Goal: Information Seeking & Learning: Find contact information

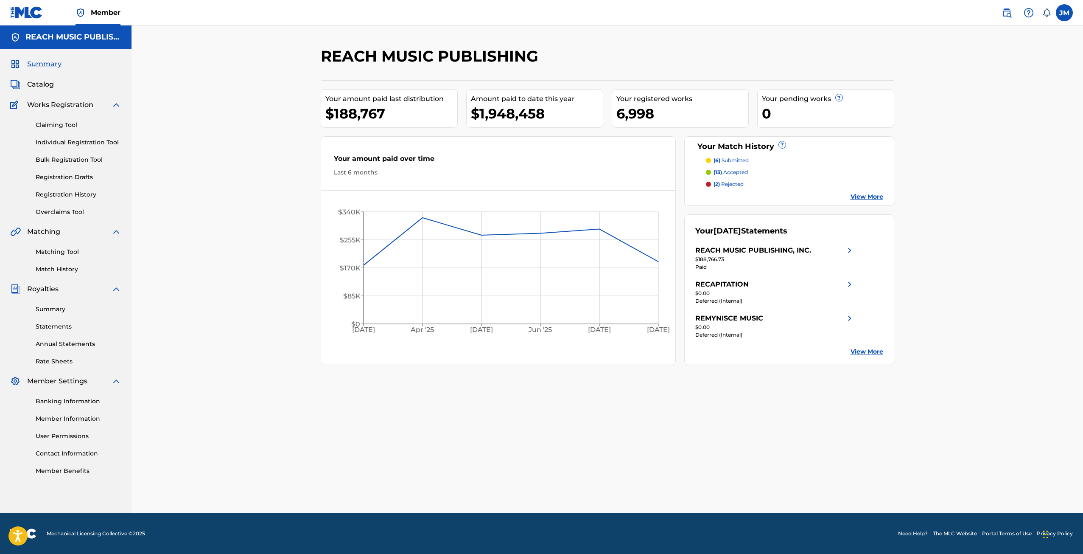
click at [48, 86] on span "Catalog" at bounding box center [40, 84] width 27 height 10
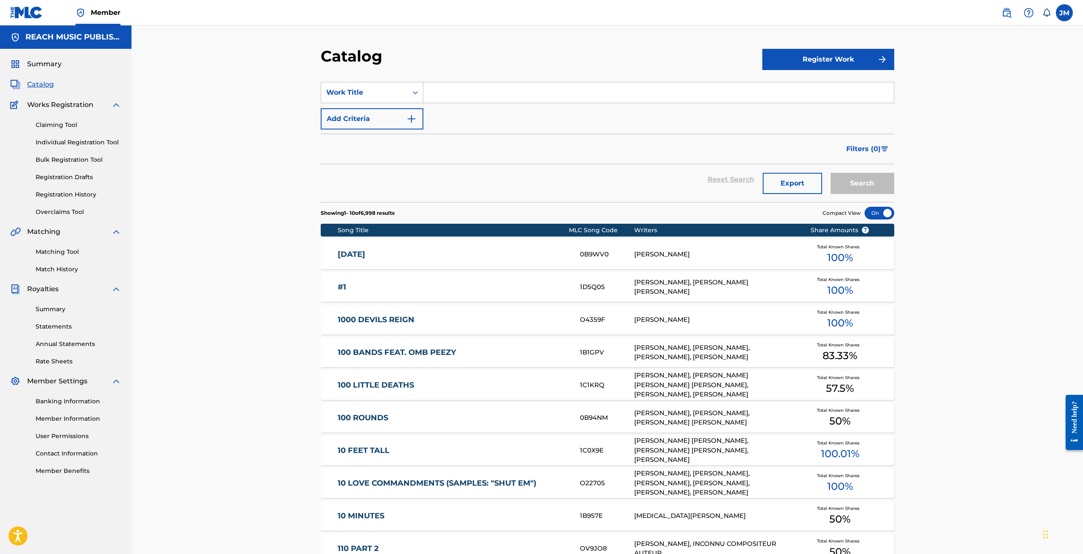
click at [71, 194] on link "Registration History" at bounding box center [79, 194] width 86 height 9
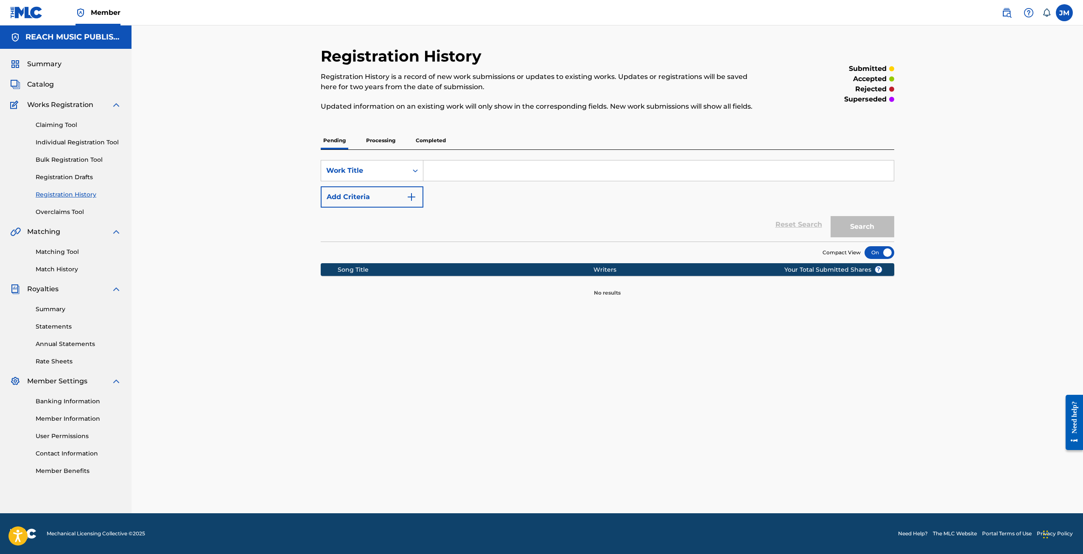
drag, startPoint x: 397, startPoint y: 144, endPoint x: 402, endPoint y: 147, distance: 5.9
click at [397, 144] on p "Processing" at bounding box center [381, 141] width 34 height 18
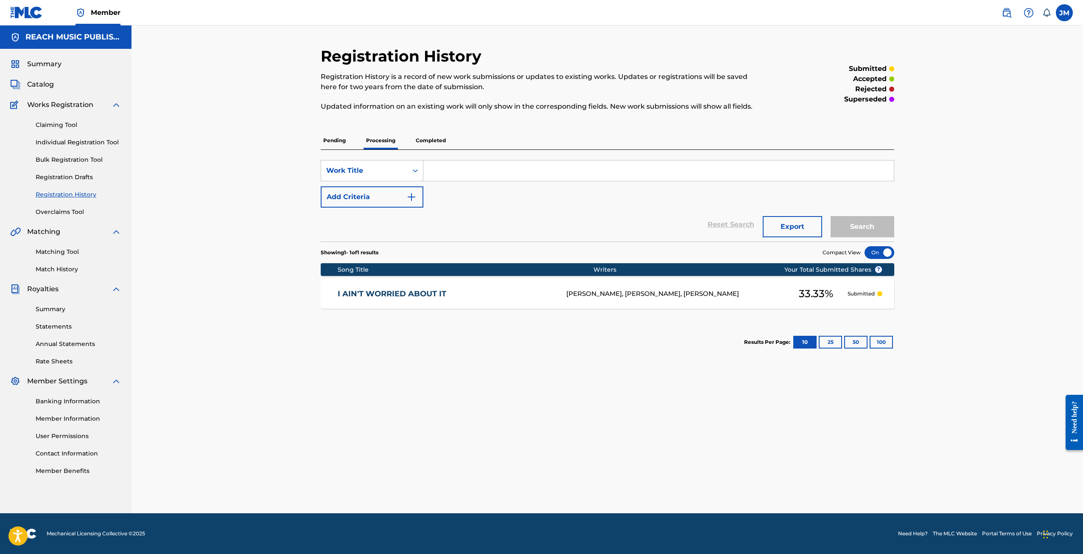
click at [823, 294] on span "33.33 %" at bounding box center [816, 293] width 34 height 15
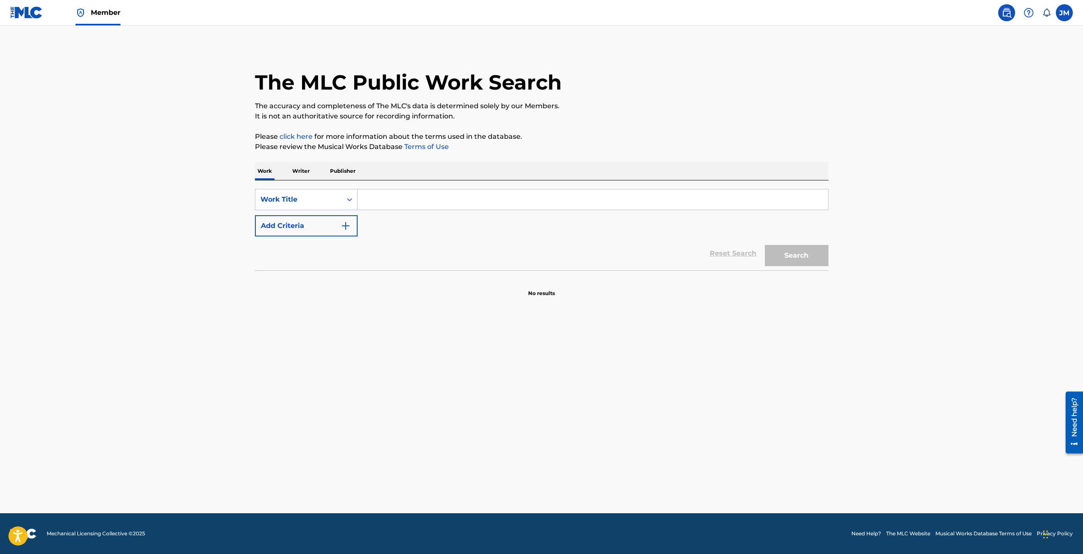
click at [445, 191] on input "Search Form" at bounding box center [593, 199] width 470 height 20
drag, startPoint x: 881, startPoint y: 391, endPoint x: 804, endPoint y: 326, distance: 100.9
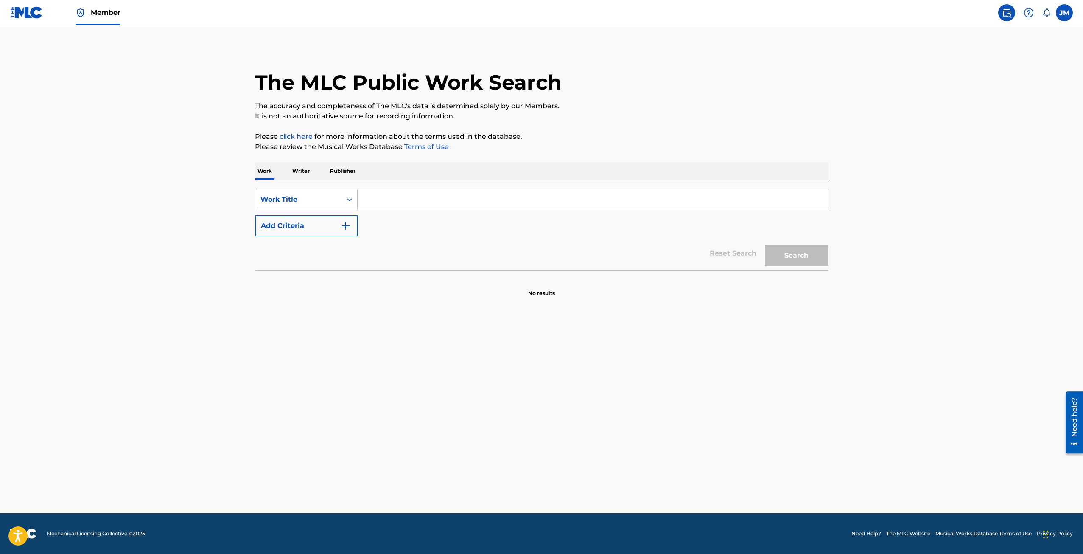
click at [881, 391] on main "The MLC Public Work Search The accuracy and completeness of The MLC's data is d…" at bounding box center [541, 268] width 1083 height 487
click at [568, 206] on input "Search Form" at bounding box center [593, 199] width 470 height 20
drag, startPoint x: 568, startPoint y: 206, endPoint x: 646, endPoint y: 110, distance: 122.8
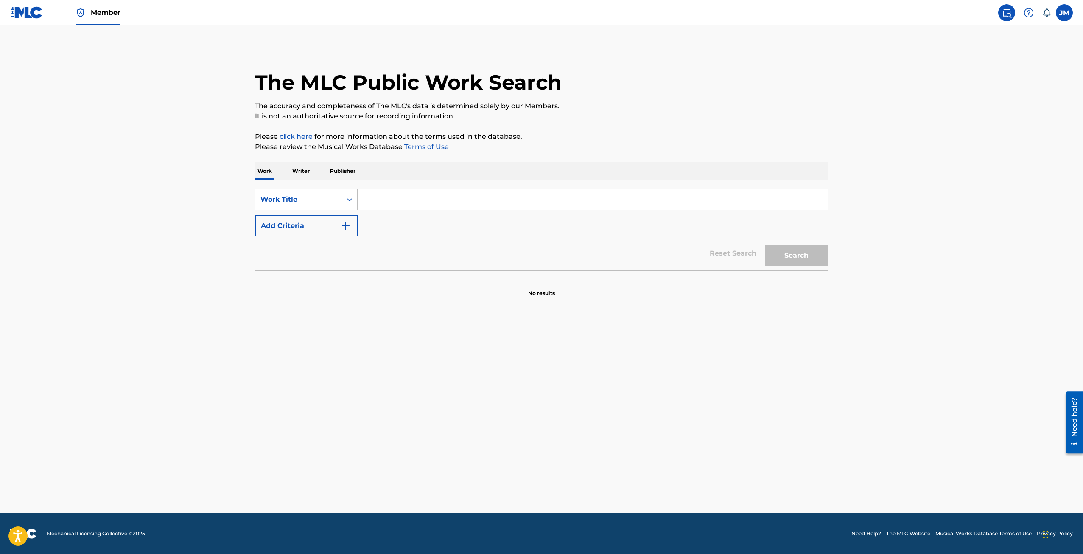
click at [619, 154] on div "The MLC Public Work Search The accuracy and completeness of The MLC's data is d…" at bounding box center [542, 172] width 594 height 250
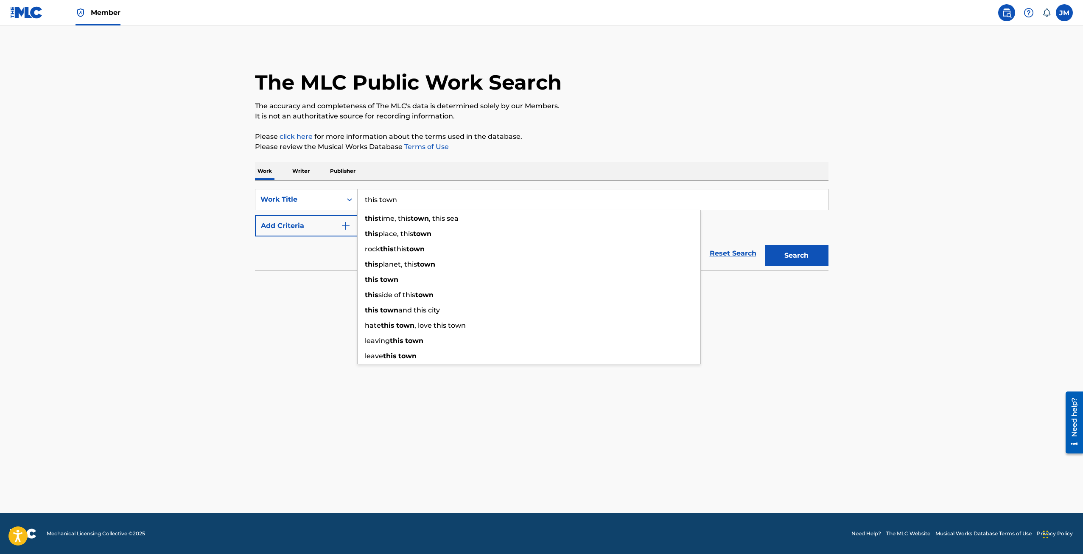
type input "this town"
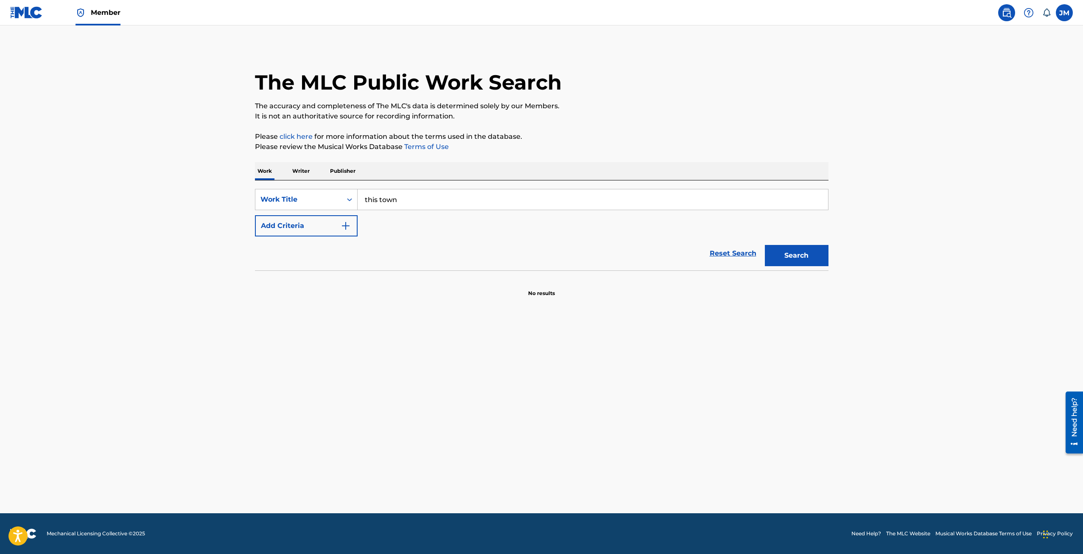
click at [255, 215] on button "Add Criteria" at bounding box center [306, 225] width 103 height 21
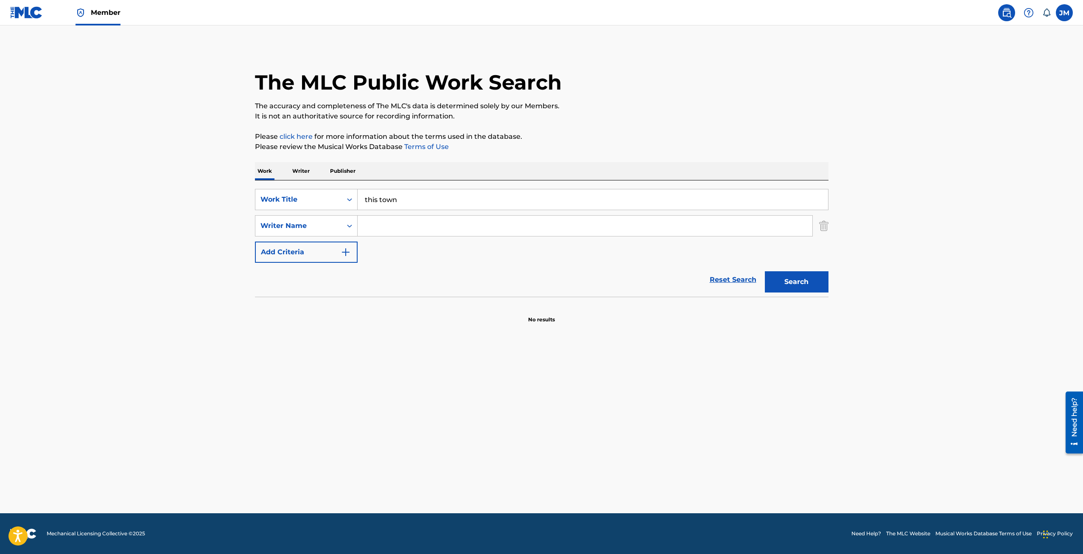
drag, startPoint x: 465, startPoint y: 213, endPoint x: 468, endPoint y: 223, distance: 10.9
click at [465, 216] on div "SearchWithCriteriad55193d3-ed00-453e-91d1-0c65c5b960a8 Work Title this town Sea…" at bounding box center [542, 226] width 574 height 74
click at [468, 224] on input "Search Form" at bounding box center [585, 226] width 455 height 20
type input "r"
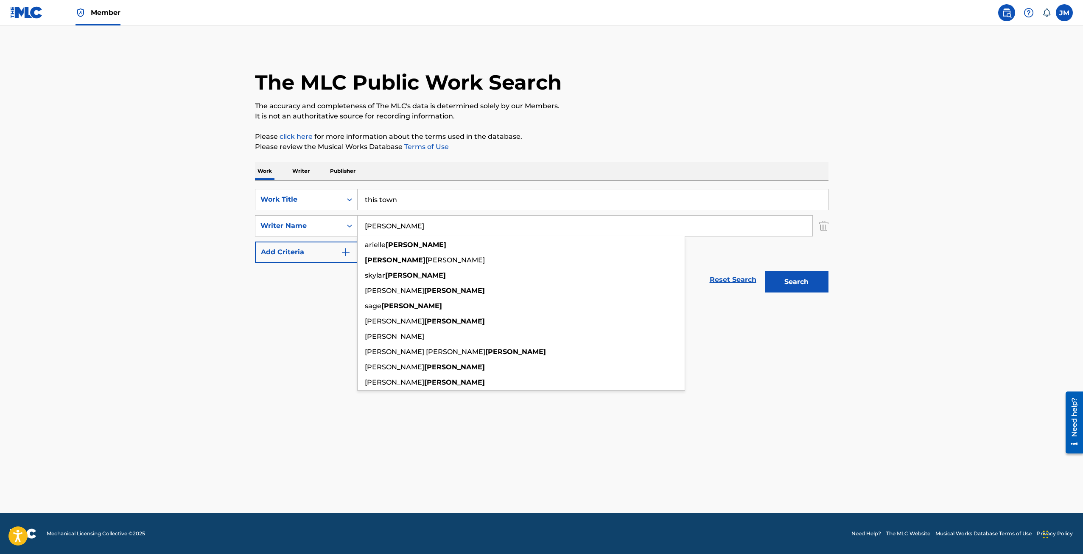
type input "[PERSON_NAME]"
click at [765, 271] on button "Search" at bounding box center [797, 281] width 64 height 21
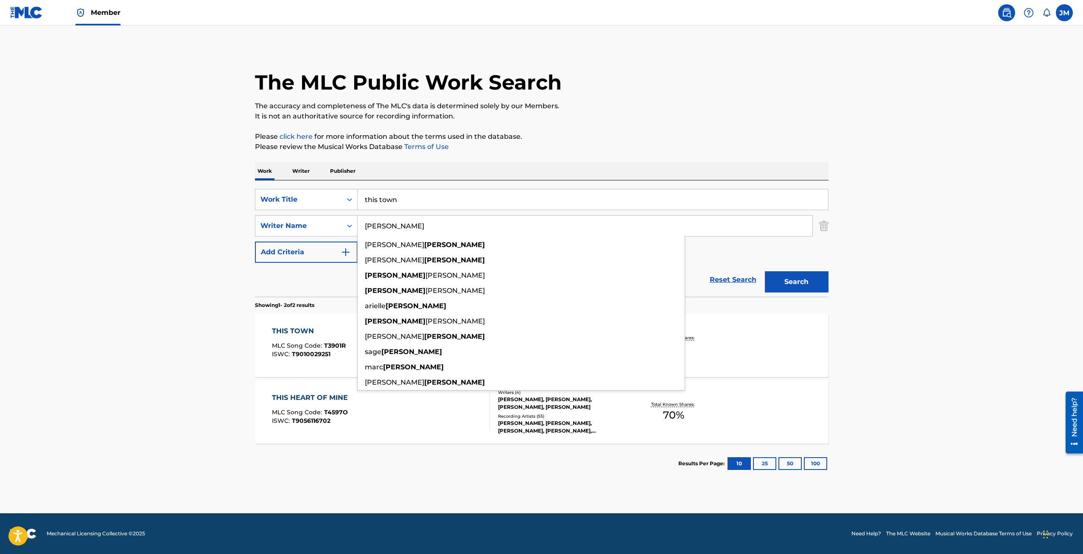
click at [879, 379] on main "The MLC Public Work Search The accuracy and completeness of The MLC's data is d…" at bounding box center [541, 268] width 1083 height 487
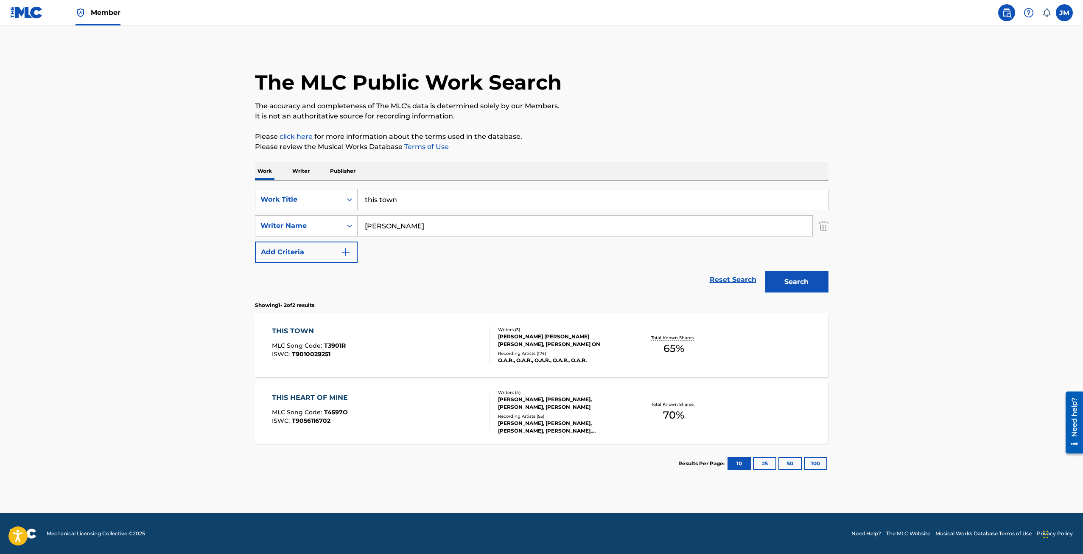
click at [537, 347] on div "[PERSON_NAME] [PERSON_NAME] [PERSON_NAME], [PERSON_NAME] ON" at bounding box center [562, 340] width 128 height 15
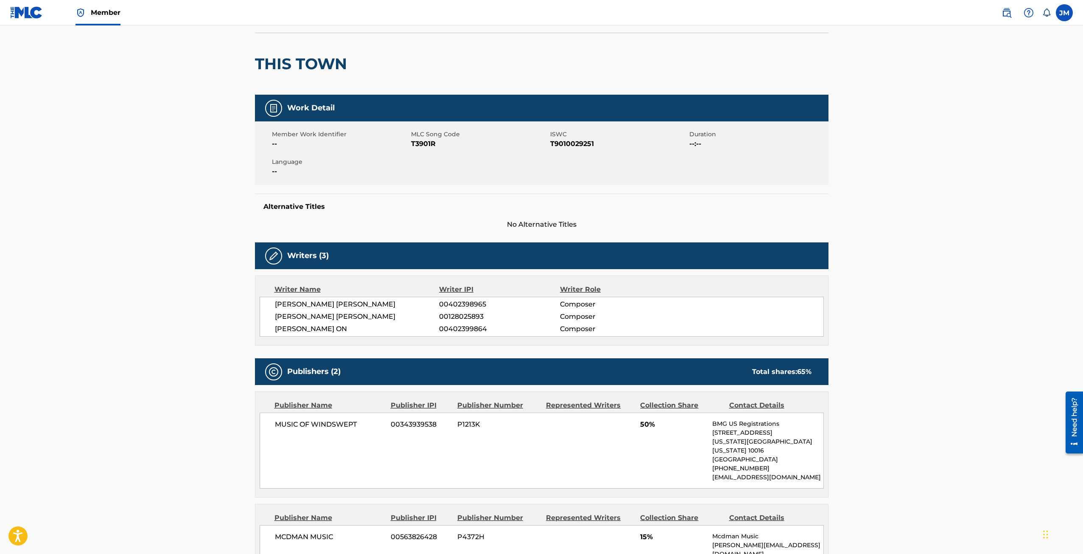
scroll to position [170, 0]
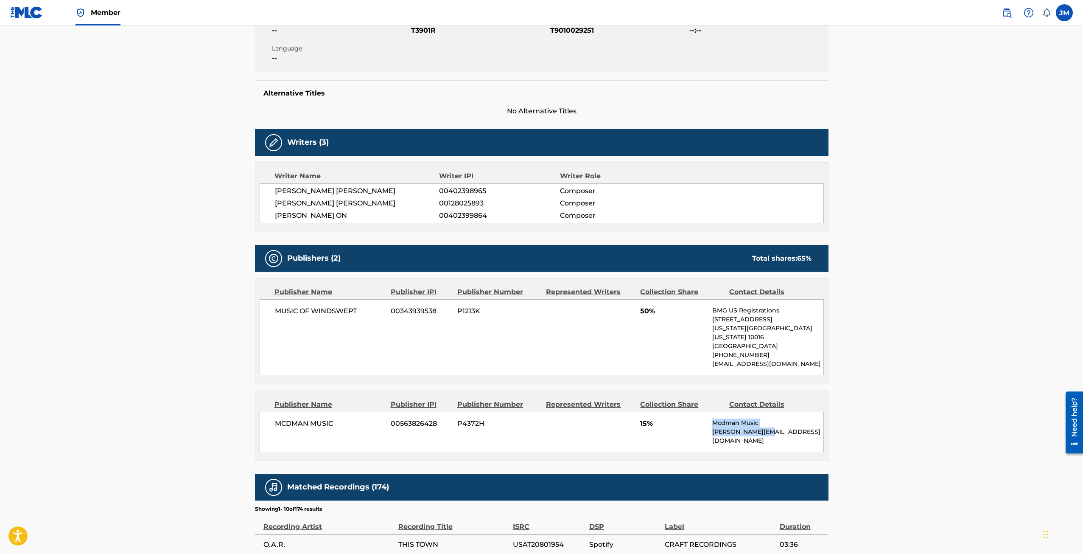
drag, startPoint x: 778, startPoint y: 421, endPoint x: 693, endPoint y: 428, distance: 85.2
click at [693, 428] on div "MCDMAN MUSIC 00563826428 P4372H 15% Mcdman Music [PERSON_NAME][EMAIL_ADDRESS][D…" at bounding box center [542, 432] width 564 height 40
click at [692, 427] on div "MCDMAN MUSIC 00563826428 P4372H 15% Mcdman Music [PERSON_NAME][EMAIL_ADDRESS][D…" at bounding box center [542, 432] width 564 height 40
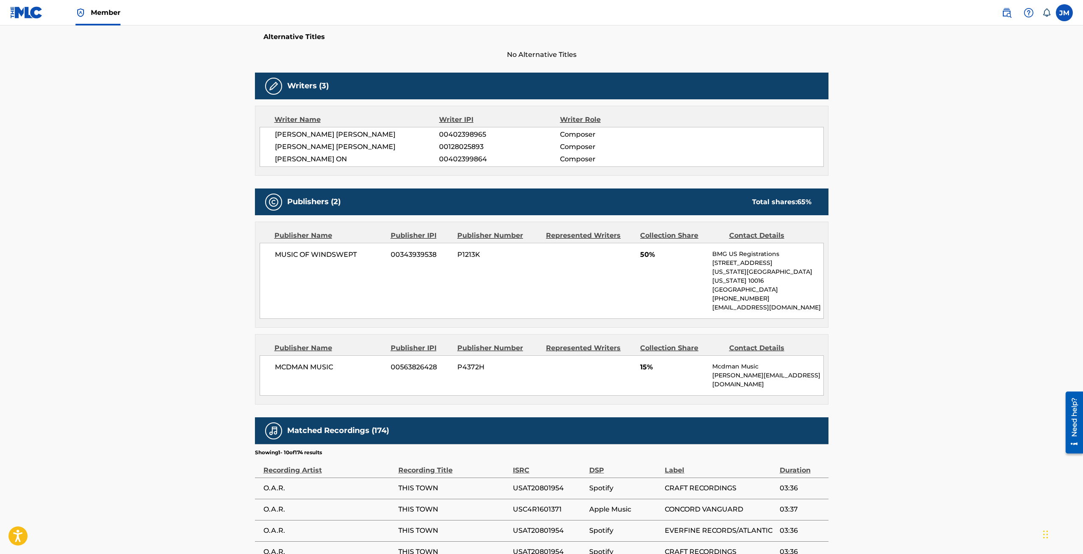
scroll to position [339, 0]
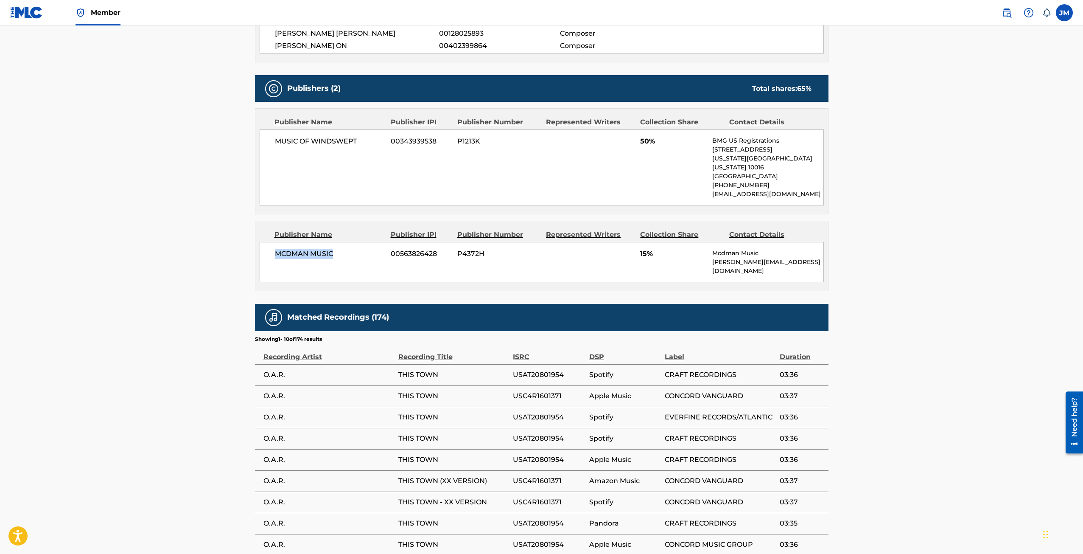
drag, startPoint x: 346, startPoint y: 250, endPoint x: 276, endPoint y: 253, distance: 69.6
click at [276, 253] on div "MCDMAN MUSIC 00563826428 P4372H 15% Mcdman Music [PERSON_NAME][EMAIL_ADDRESS][D…" at bounding box center [542, 262] width 564 height 40
drag, startPoint x: 780, startPoint y: 254, endPoint x: 713, endPoint y: 258, distance: 67.1
click at [713, 258] on div "MCDMAN MUSIC 00563826428 P4372H 15% Mcdman Music [PERSON_NAME][EMAIL_ADDRESS][D…" at bounding box center [542, 262] width 564 height 40
copy p "[PERSON_NAME][EMAIL_ADDRESS][DOMAIN_NAME]"
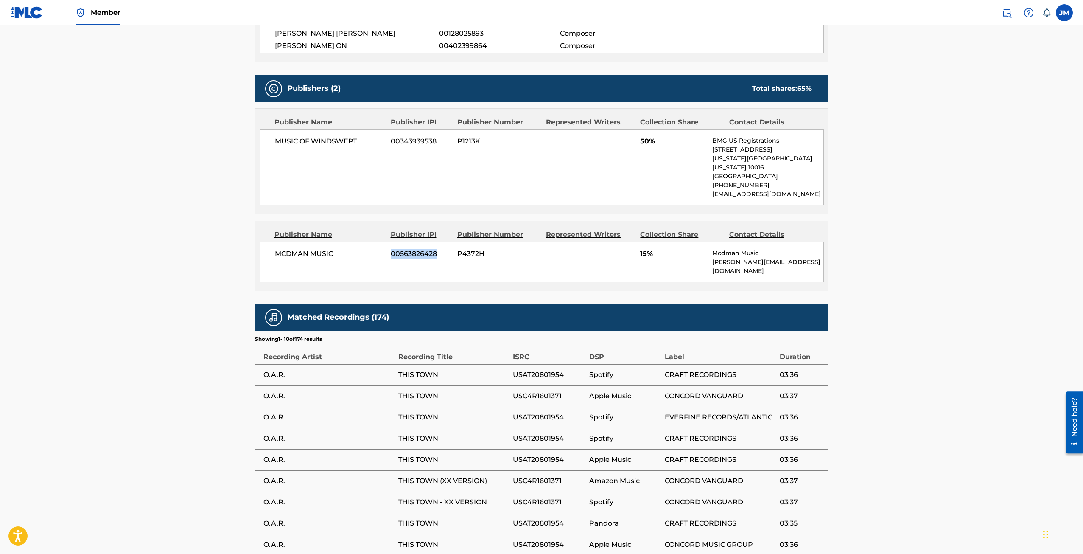
drag, startPoint x: 438, startPoint y: 249, endPoint x: 393, endPoint y: 240, distance: 46.3
click at [393, 249] on span "00563826428" at bounding box center [421, 254] width 60 height 10
copy span "00563826428"
drag, startPoint x: 782, startPoint y: 262, endPoint x: 714, endPoint y: 250, distance: 68.5
click at [714, 250] on div "MCDMAN MUSIC 00563826428 P4372H 15% Mcdman Music [PERSON_NAME][EMAIL_ADDRESS][D…" at bounding box center [542, 262] width 564 height 40
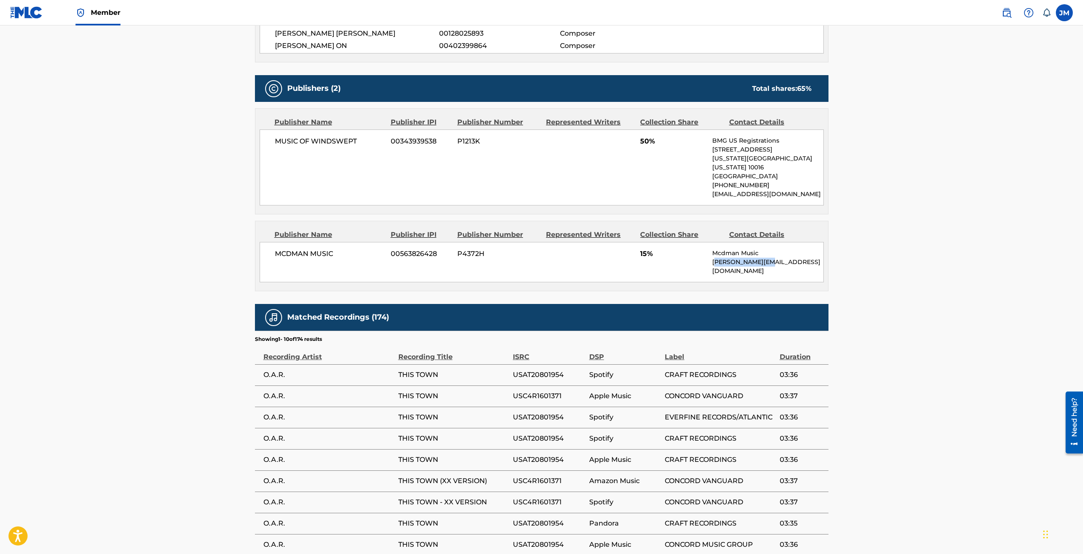
click at [784, 258] on p "[PERSON_NAME][EMAIL_ADDRESS][DOMAIN_NAME]" at bounding box center [767, 267] width 111 height 18
drag, startPoint x: 753, startPoint y: 251, endPoint x: 711, endPoint y: 252, distance: 41.6
click at [711, 252] on div "MCDMAN MUSIC 00563826428 P4372H 15% Mcdman Music [PERSON_NAME][EMAIL_ADDRESS][D…" at bounding box center [542, 262] width 564 height 40
copy p "[PERSON_NAME][EMAIL_ADDRESS][DOMAIN_NAME]"
